Goal: Navigation & Orientation: Find specific page/section

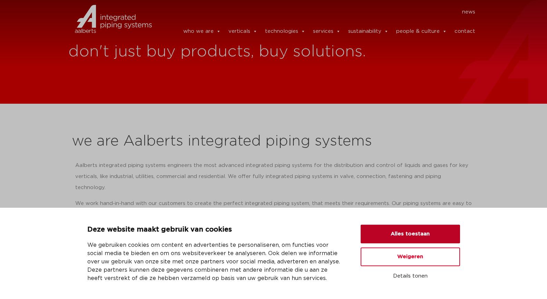
click at [420, 231] on button "Alles toestaan" at bounding box center [410, 233] width 99 height 19
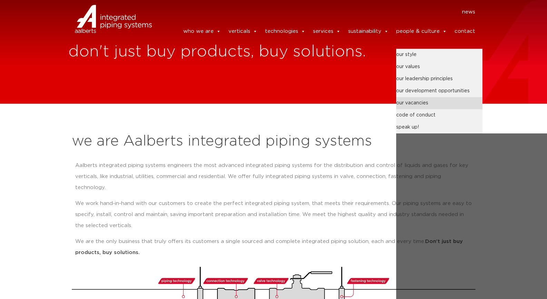
click at [406, 102] on link "our vacancies" at bounding box center [439, 103] width 86 height 12
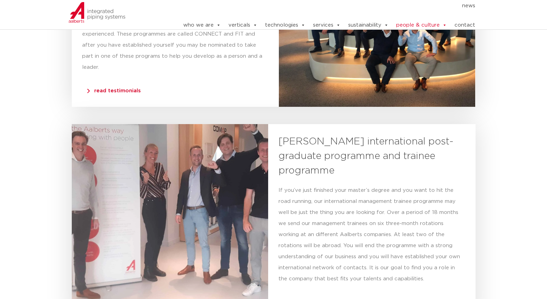
scroll to position [1596, 0]
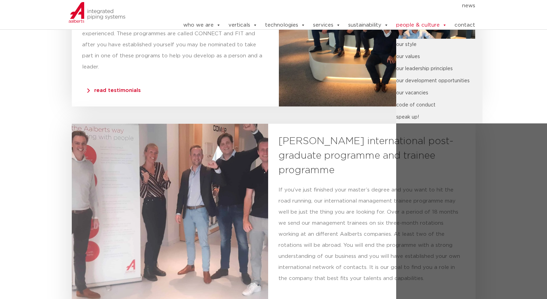
click at [414, 26] on link "people & culture" at bounding box center [421, 25] width 51 height 14
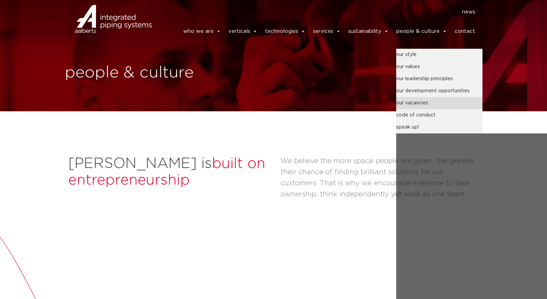
click at [418, 99] on link "our vacancies" at bounding box center [439, 103] width 86 height 12
click at [425, 99] on link "our vacancies" at bounding box center [439, 103] width 86 height 12
click at [416, 123] on link "speak up!" at bounding box center [439, 127] width 86 height 12
click at [419, 99] on link "our vacancies" at bounding box center [439, 103] width 86 height 12
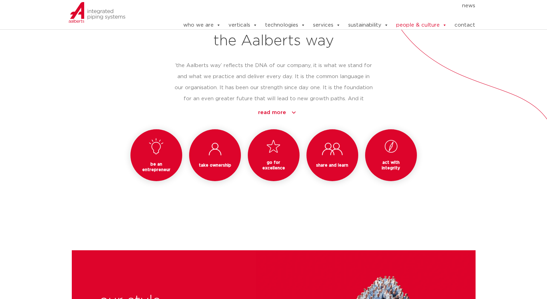
scroll to position [614, 0]
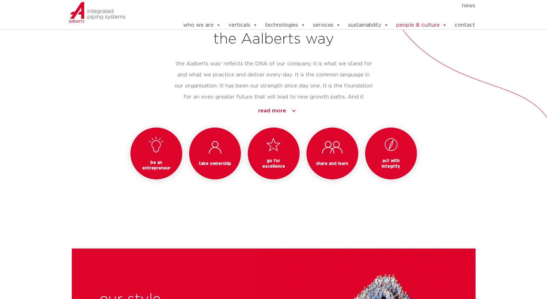
click at [286, 109] on link "read more" at bounding box center [277, 110] width 191 height 11
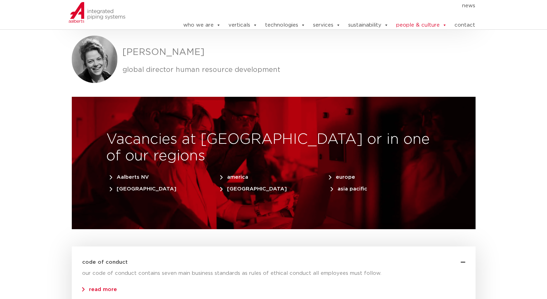
scroll to position [2140, 0]
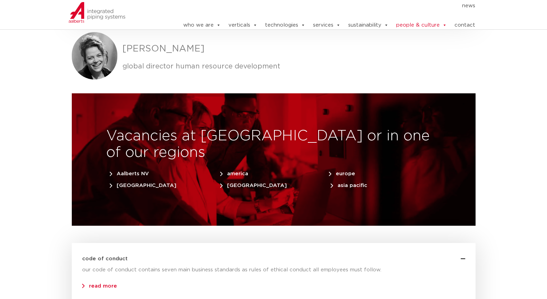
click at [132, 171] on span "Aalberts NV" at bounding box center [129, 173] width 39 height 5
